Goal: Task Accomplishment & Management: Manage account settings

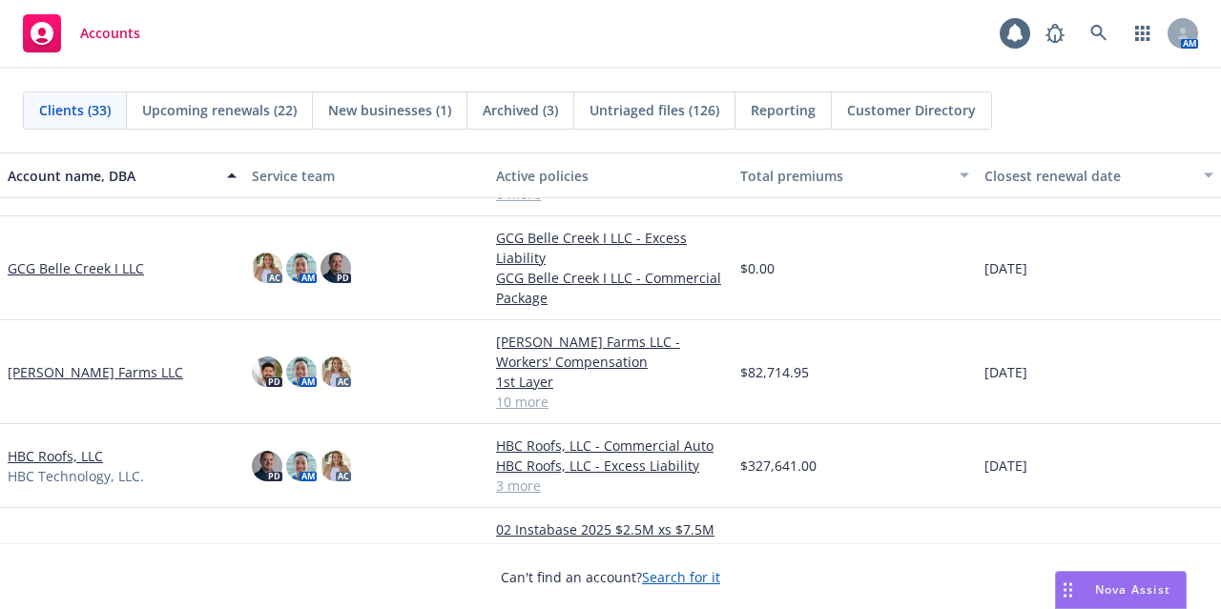
scroll to position [1097, 0]
click at [102, 259] on link "GCG Belle Creek I LLC" at bounding box center [76, 269] width 136 height 20
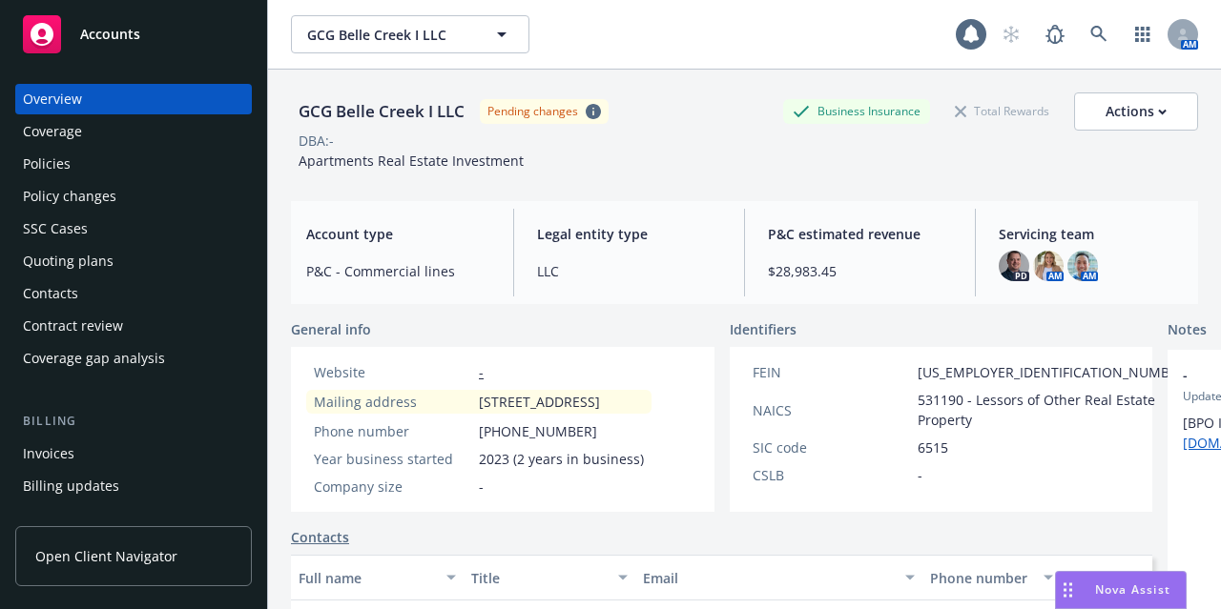
click at [111, 165] on div "Policies" at bounding box center [133, 164] width 221 height 31
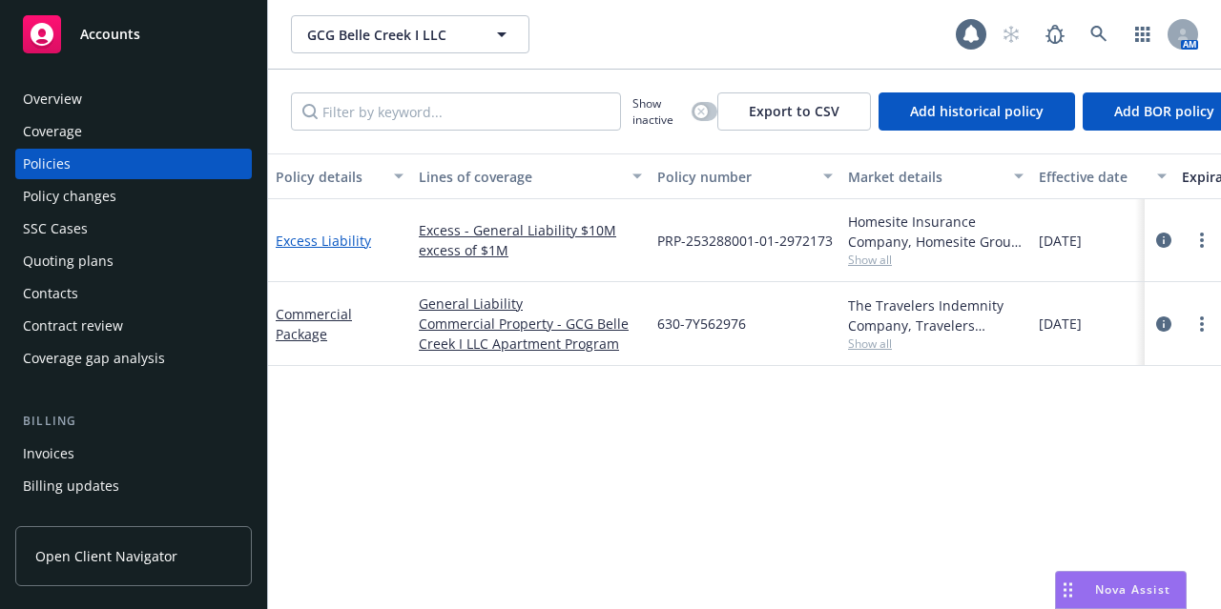
click at [313, 241] on link "Excess Liability" at bounding box center [323, 241] width 95 height 18
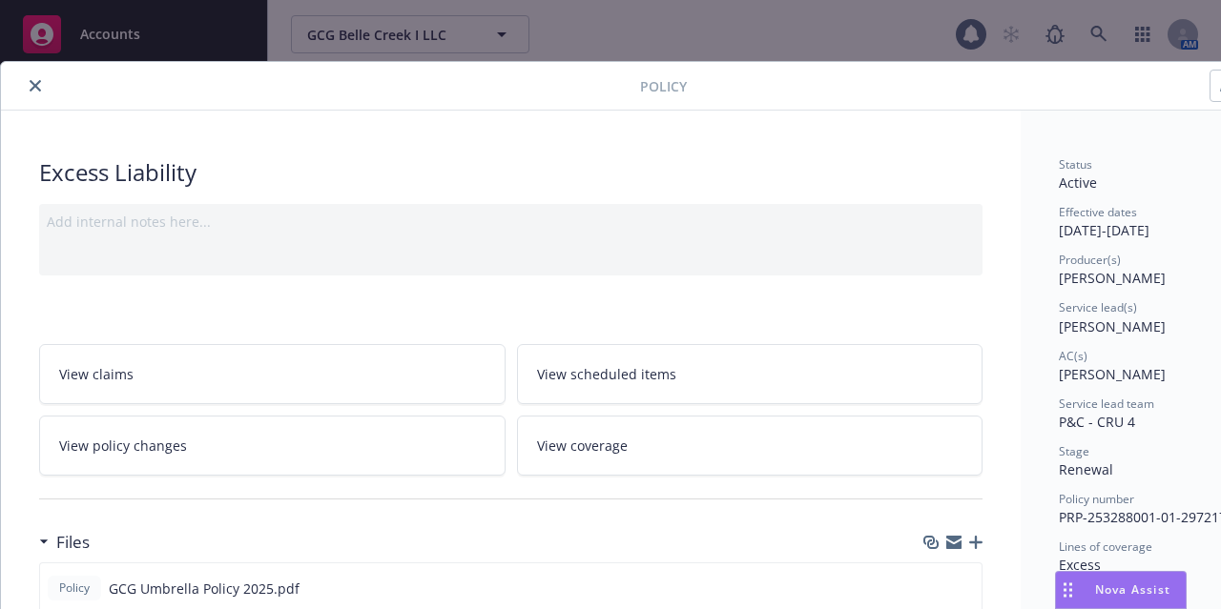
click at [40, 87] on icon "close" at bounding box center [35, 85] width 11 height 11
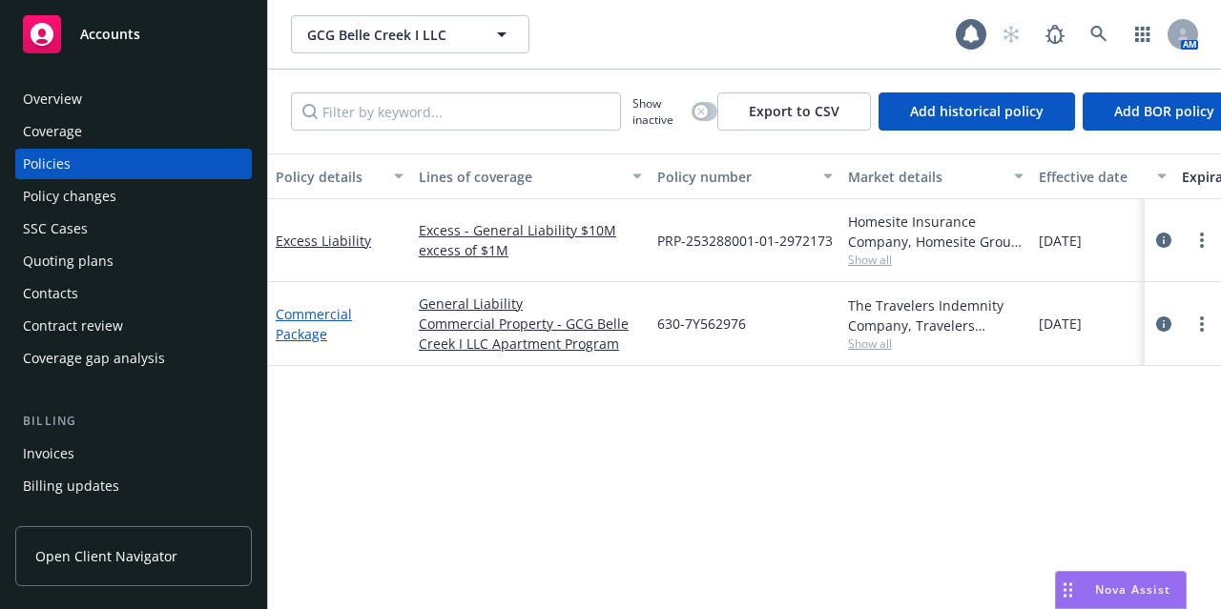
click at [313, 316] on link "Commercial Package" at bounding box center [314, 324] width 76 height 38
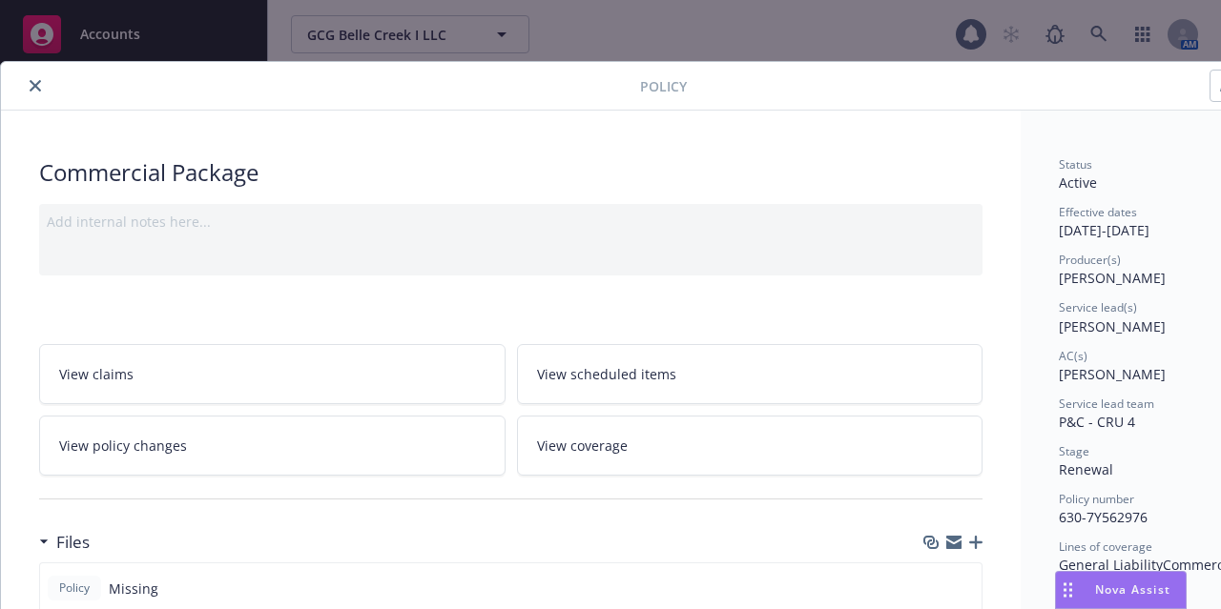
click at [34, 87] on icon "close" at bounding box center [35, 85] width 11 height 11
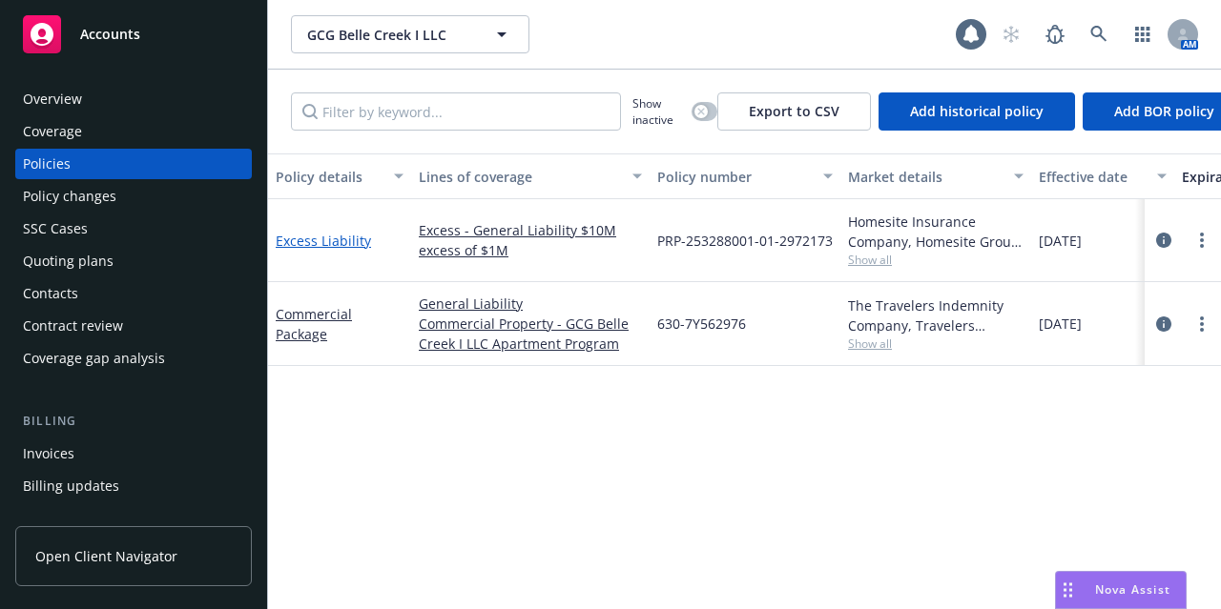
click at [335, 236] on link "Excess Liability" at bounding box center [323, 241] width 95 height 18
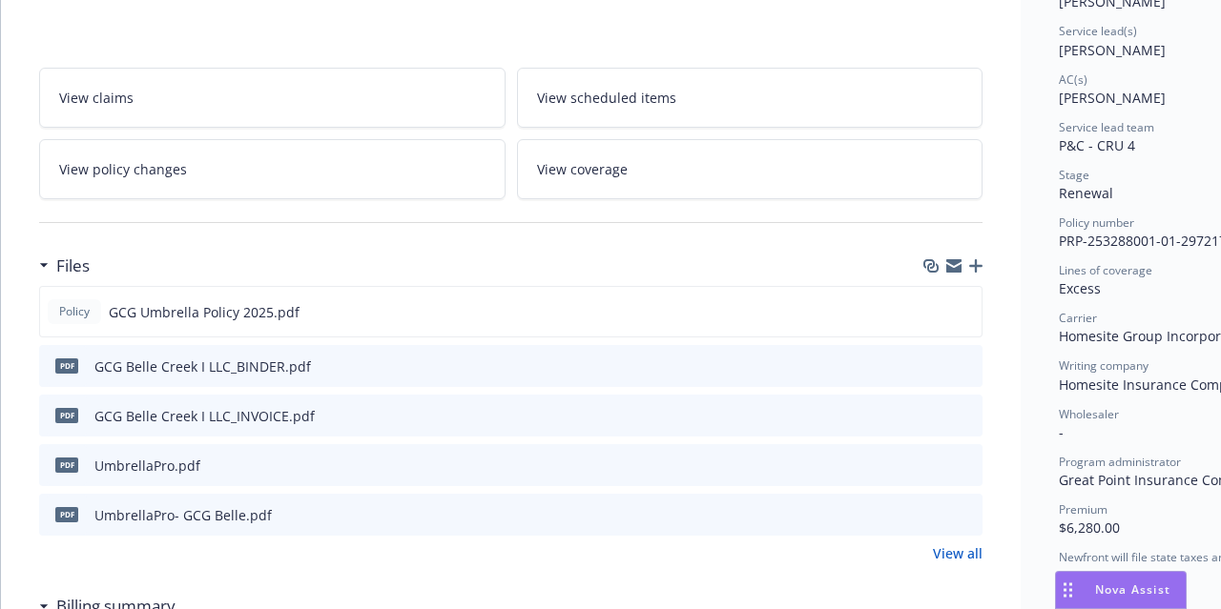
scroll to position [277, 0]
click at [980, 259] on icon "button" at bounding box center [975, 265] width 13 height 13
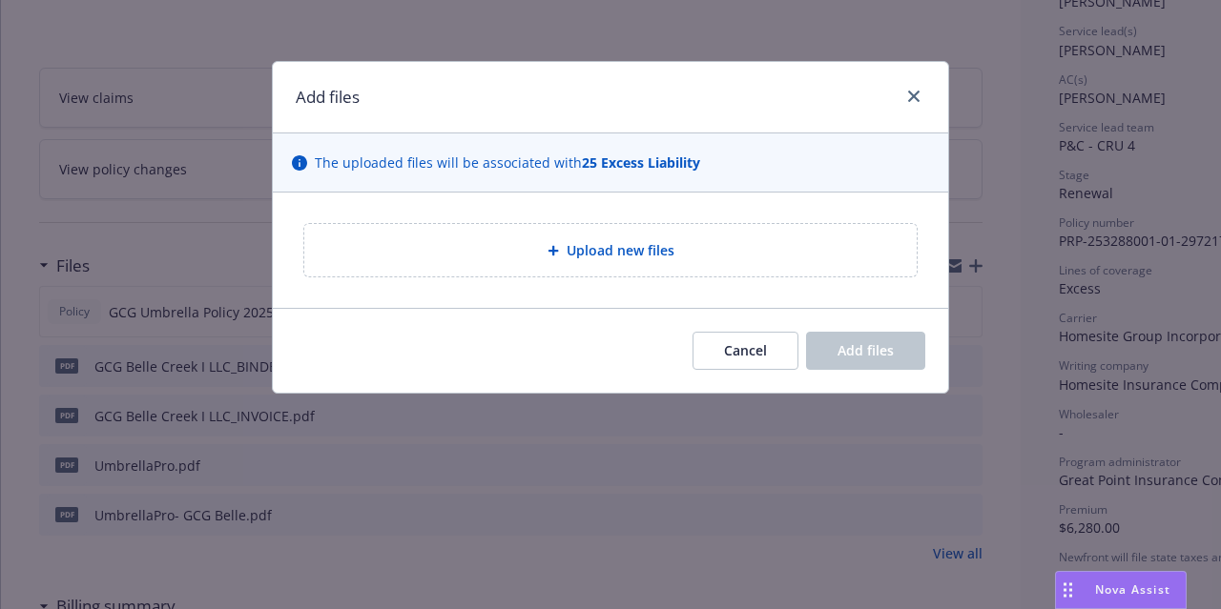
click at [717, 276] on div "Upload new files" at bounding box center [610, 250] width 612 height 52
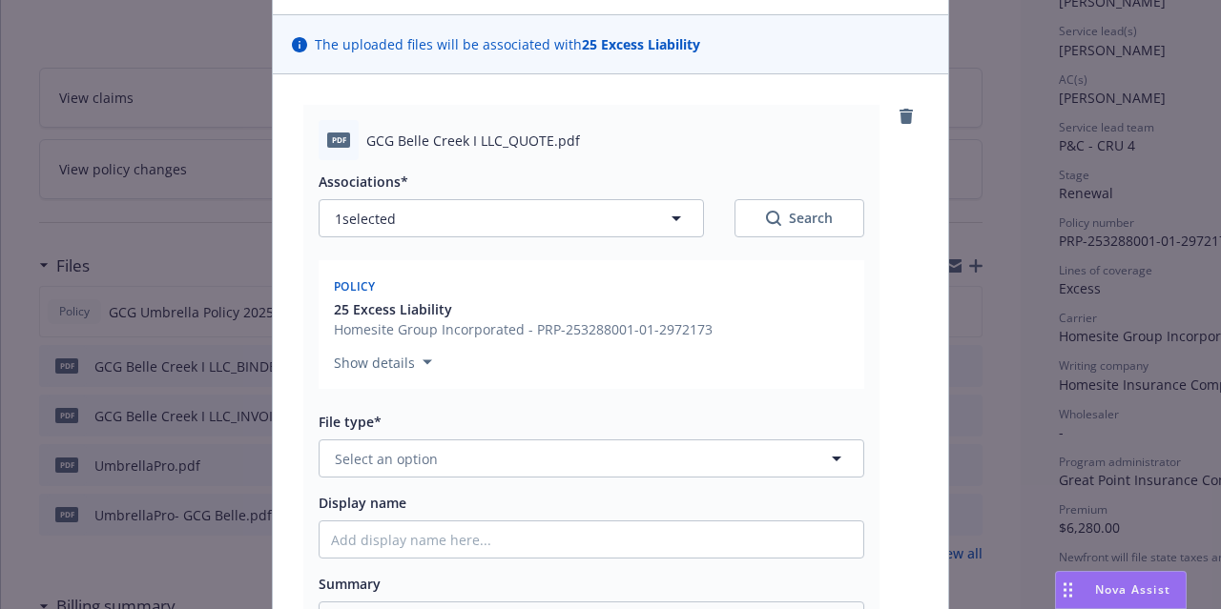
scroll to position [117, 0]
click at [679, 451] on button "Select an option" at bounding box center [590, 460] width 545 height 38
type input "qu"
click at [637, 499] on div "Quote" at bounding box center [591, 513] width 521 height 28
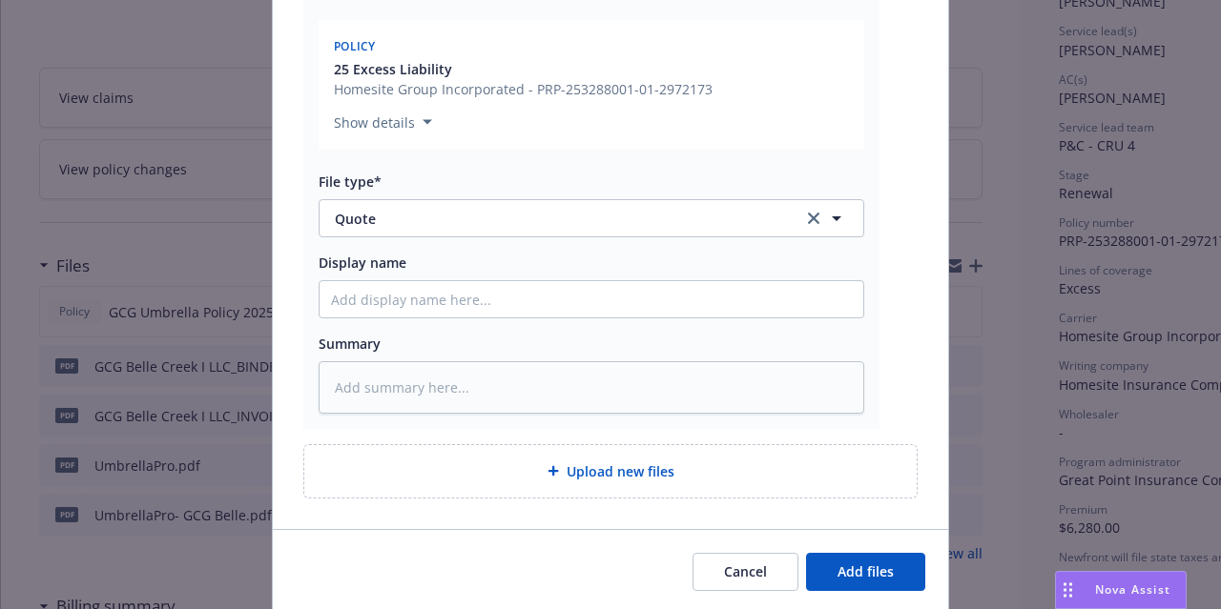
scroll to position [359, 0]
drag, startPoint x: 851, startPoint y: 579, endPoint x: 587, endPoint y: 581, distance: 263.2
click at [587, 581] on div "Cancel Add files" at bounding box center [610, 571] width 629 height 38
click at [854, 587] on button "Add files" at bounding box center [865, 571] width 119 height 38
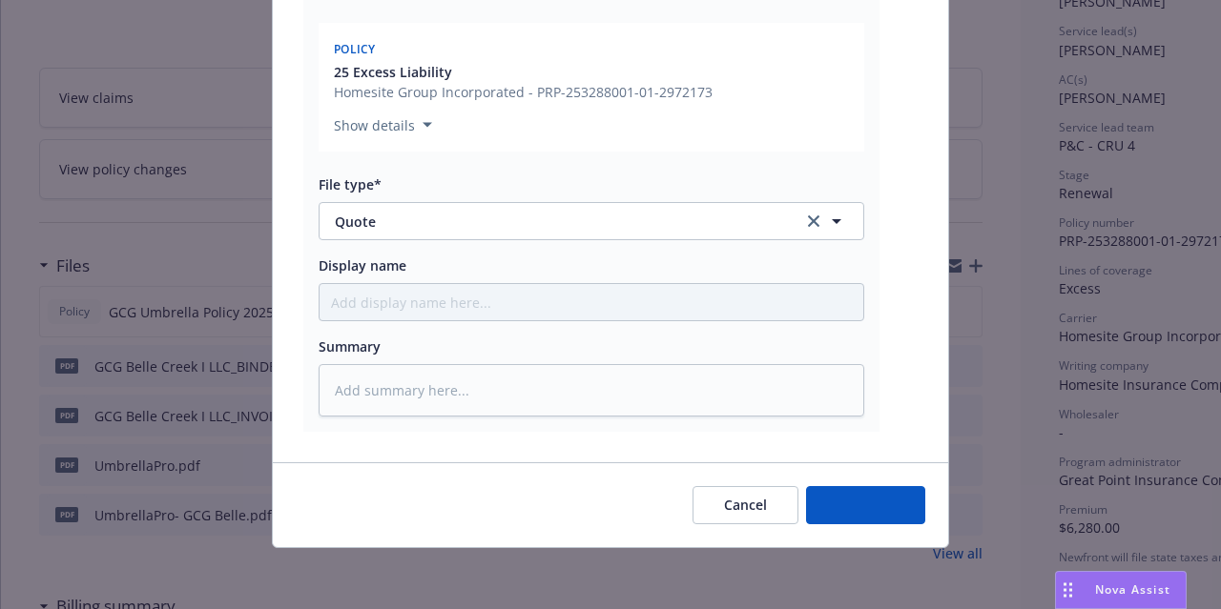
scroll to position [353, 0]
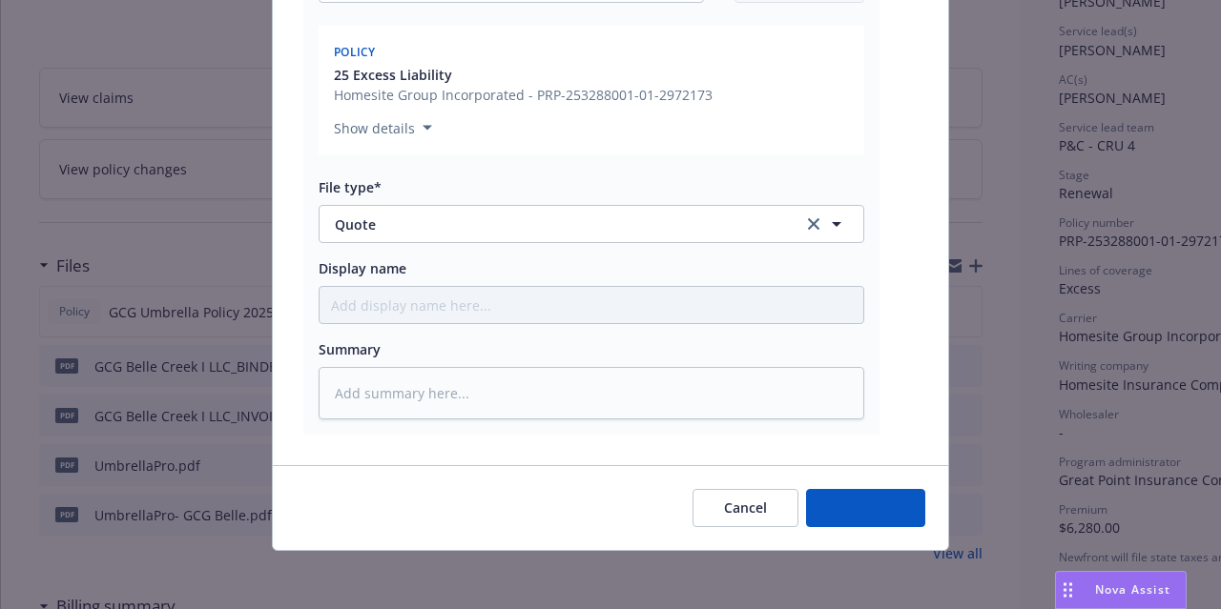
type textarea "x"
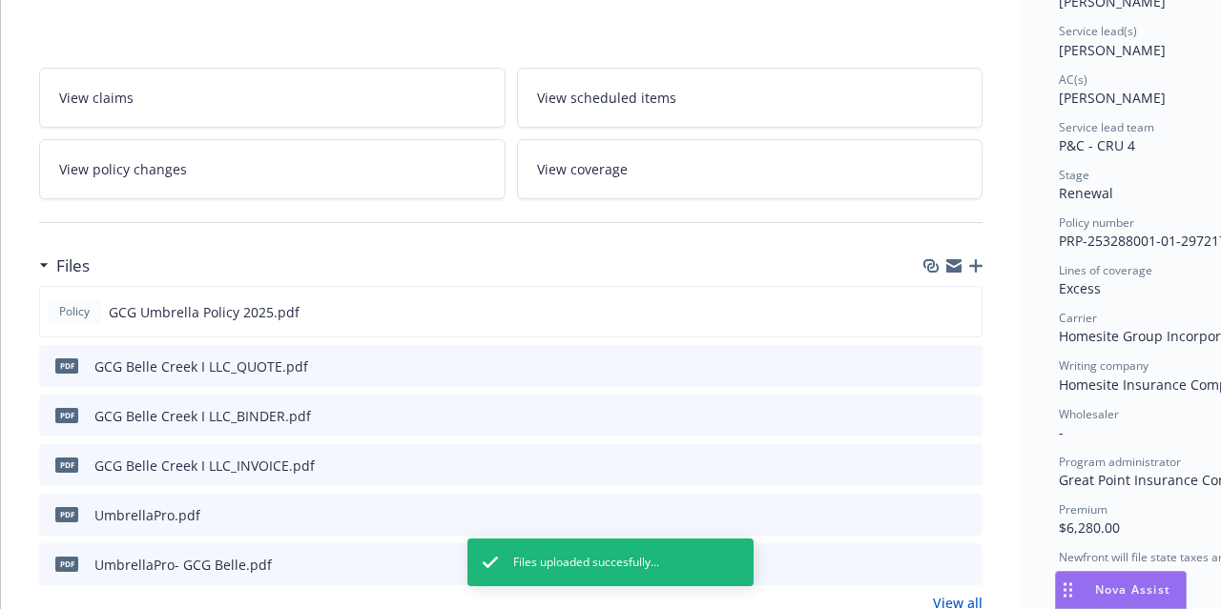
scroll to position [0, 0]
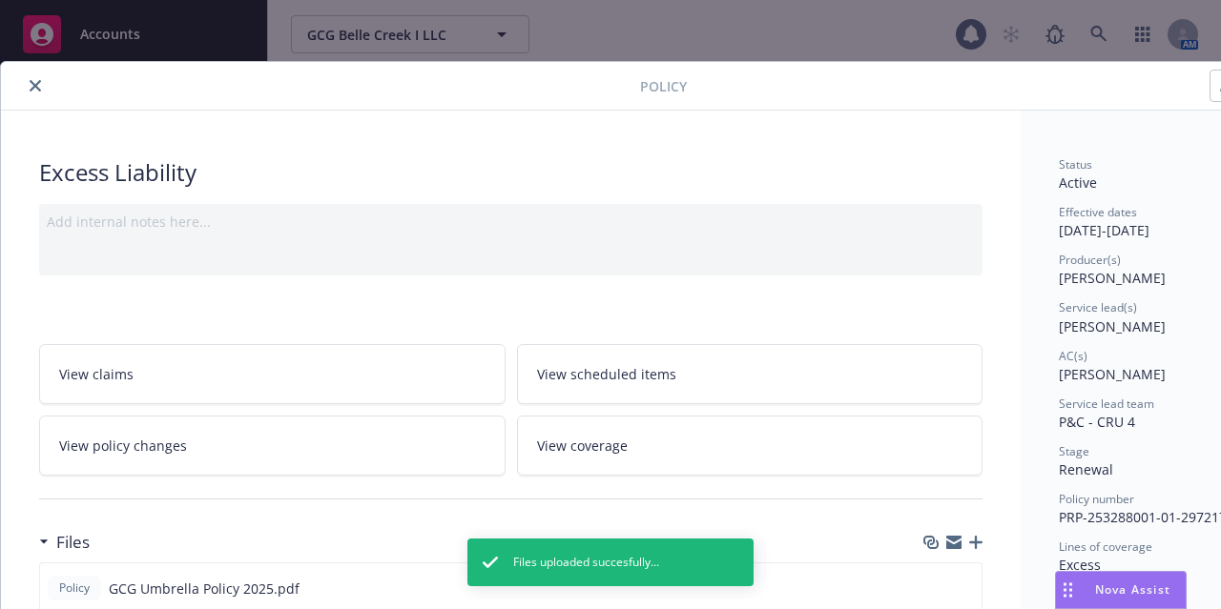
click at [29, 88] on button "close" at bounding box center [35, 85] width 23 height 23
